Goal: Transaction & Acquisition: Purchase product/service

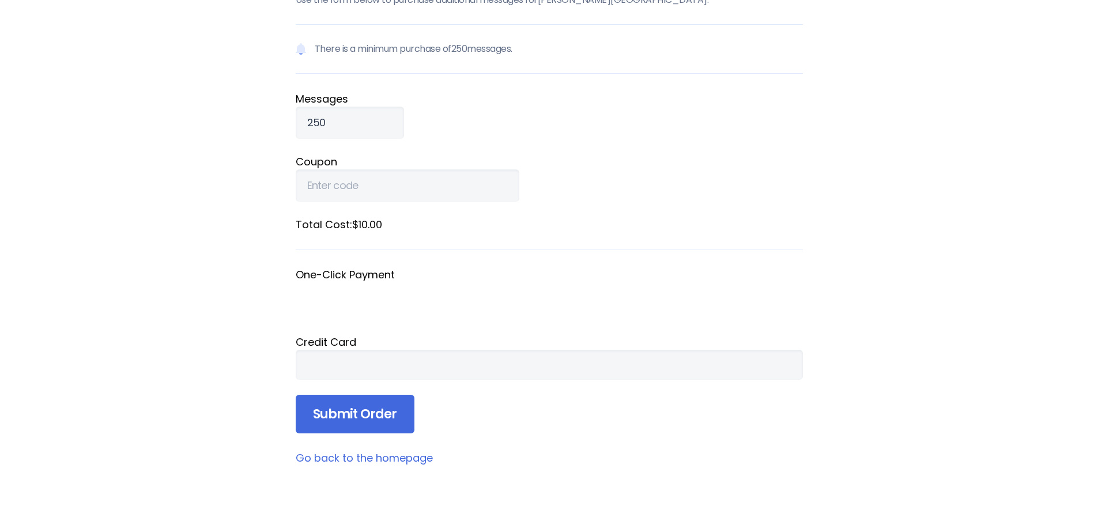
scroll to position [115, 0]
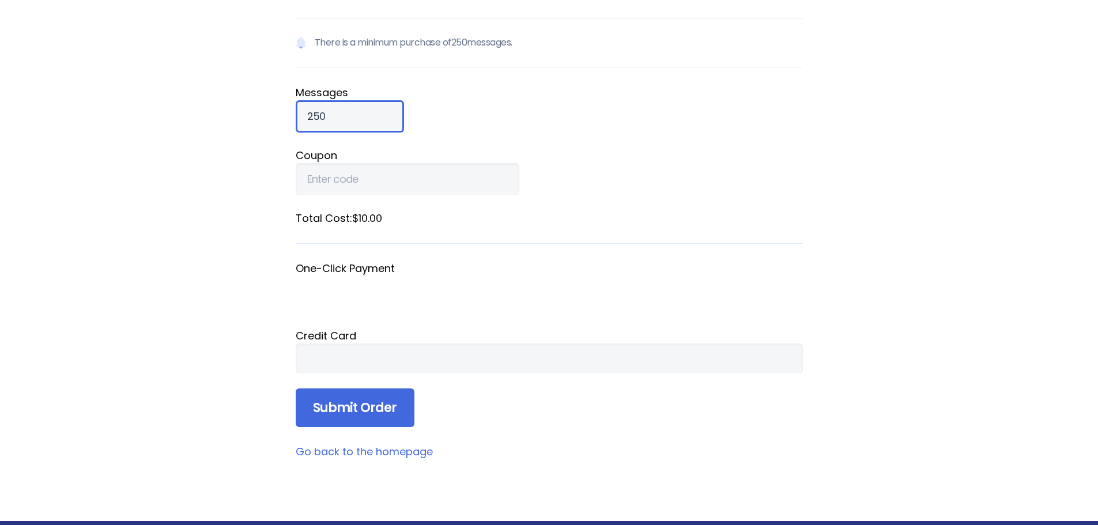
click at [346, 117] on input "250" at bounding box center [350, 116] width 108 height 32
drag, startPoint x: 346, startPoint y: 117, endPoint x: 345, endPoint y: 111, distance: 5.9
click at [345, 111] on input "250" at bounding box center [350, 116] width 108 height 32
click at [344, 109] on input "250" at bounding box center [350, 116] width 108 height 32
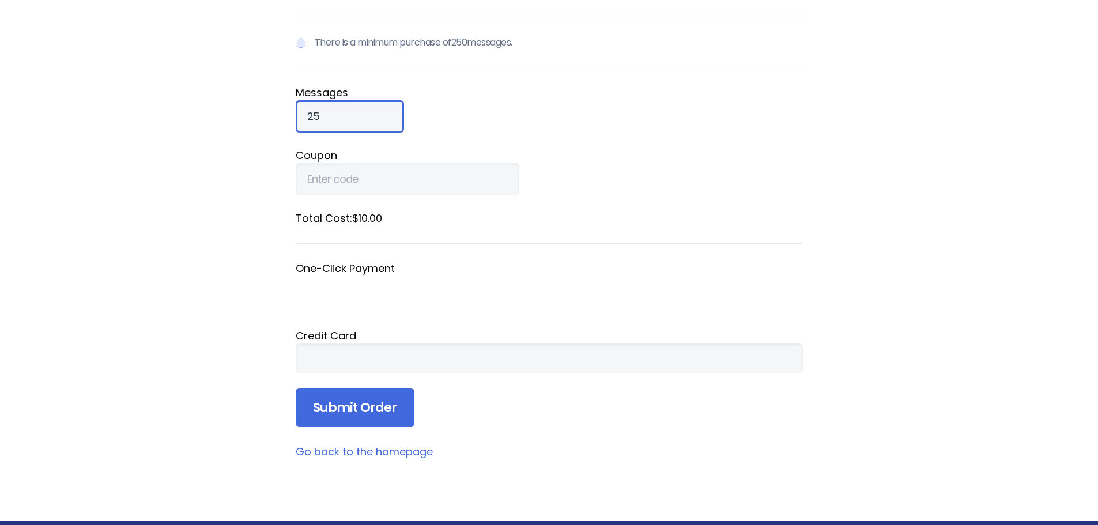
type input "2"
type input "1000"
click at [538, 158] on label "Coupon" at bounding box center [549, 156] width 507 height 16
click at [519, 163] on input "Coupon" at bounding box center [408, 179] width 224 height 32
click at [332, 116] on input "1000" at bounding box center [350, 116] width 108 height 32
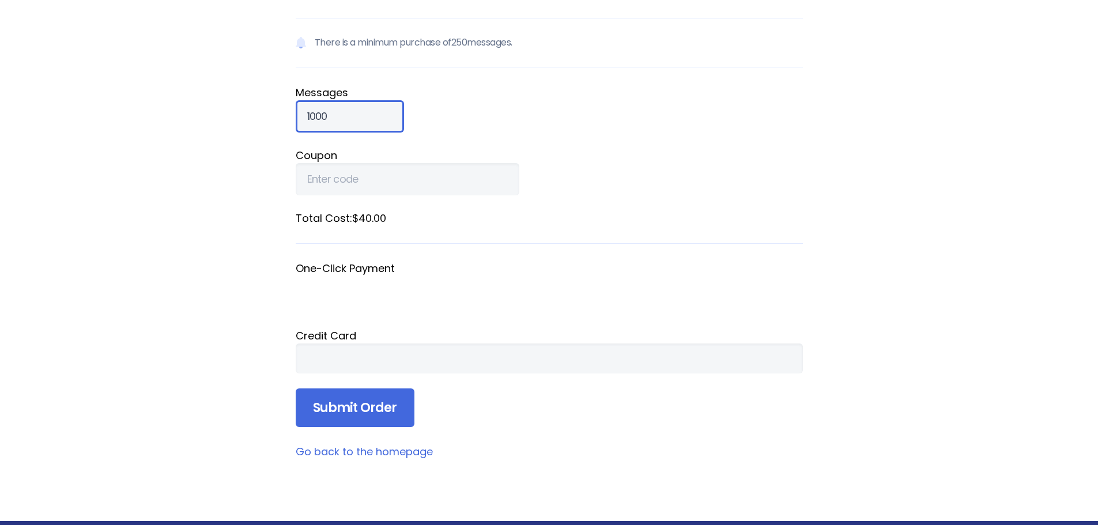
click at [332, 116] on input "1000" at bounding box center [350, 116] width 108 height 32
click at [332, 115] on input "1000" at bounding box center [350, 116] width 108 height 32
